Goal: Find specific page/section: Find specific page/section

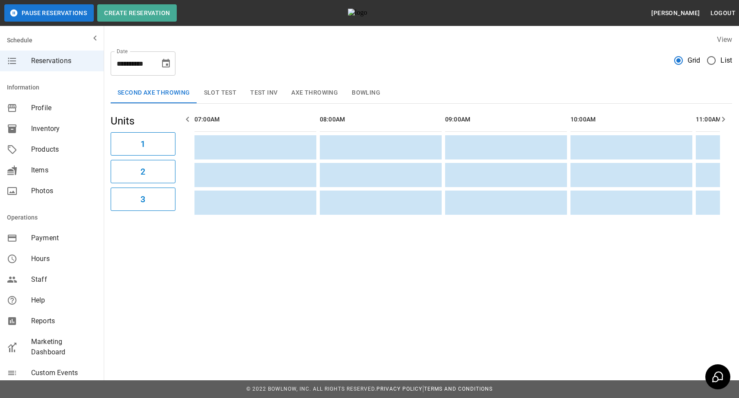
scroll to position [0, 1368]
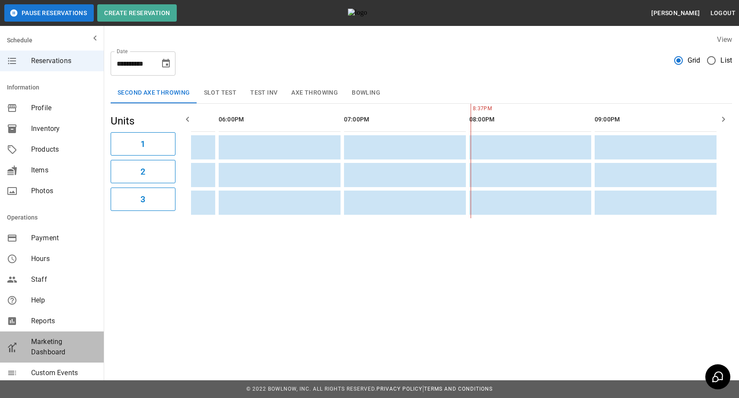
click at [48, 348] on span "Marketing Dashboard" at bounding box center [64, 347] width 66 height 21
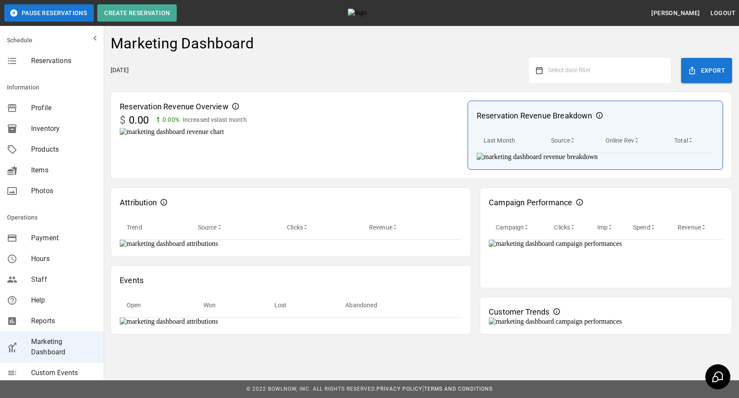
scroll to position [463, 0]
